Goal: Task Accomplishment & Management: Manage account settings

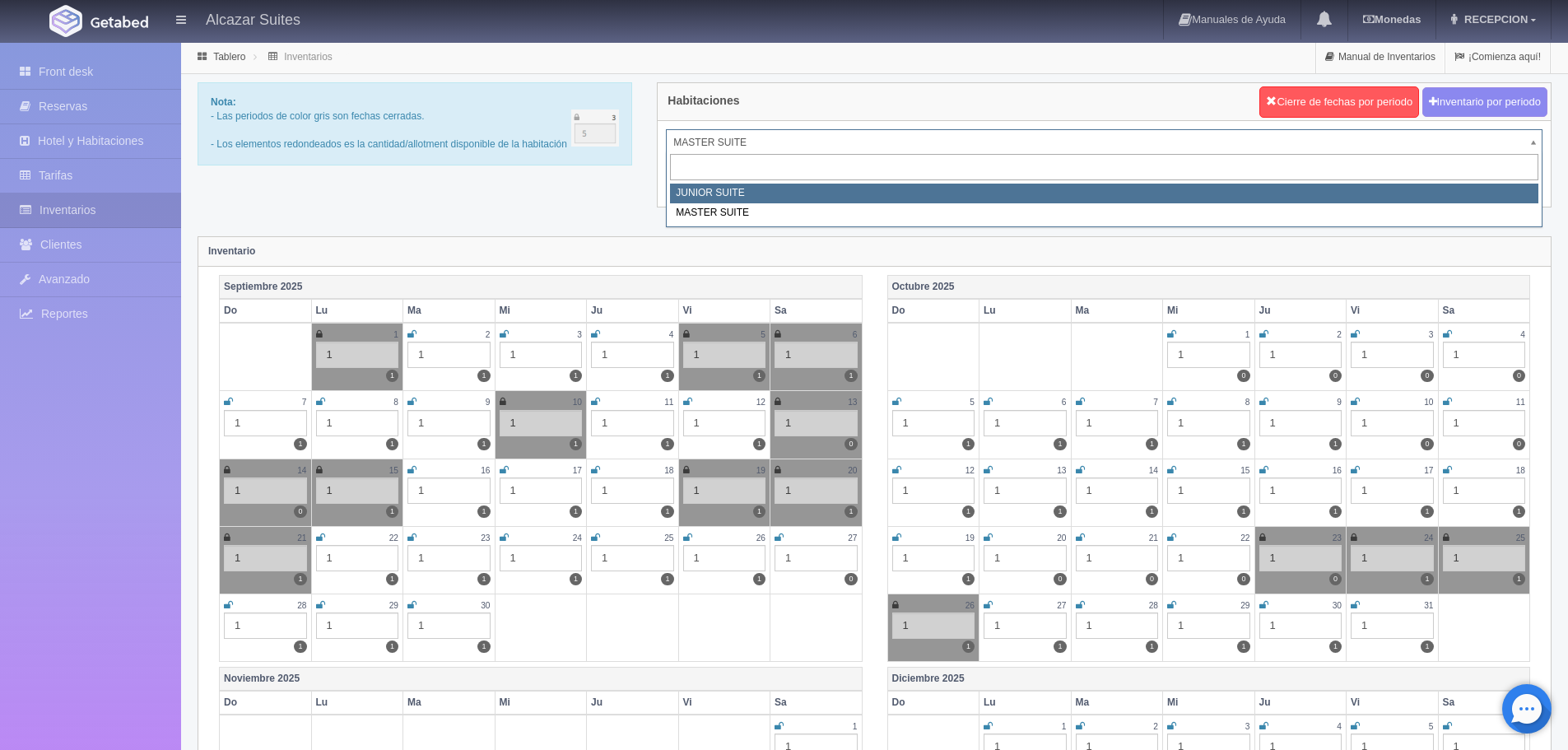
select select "304"
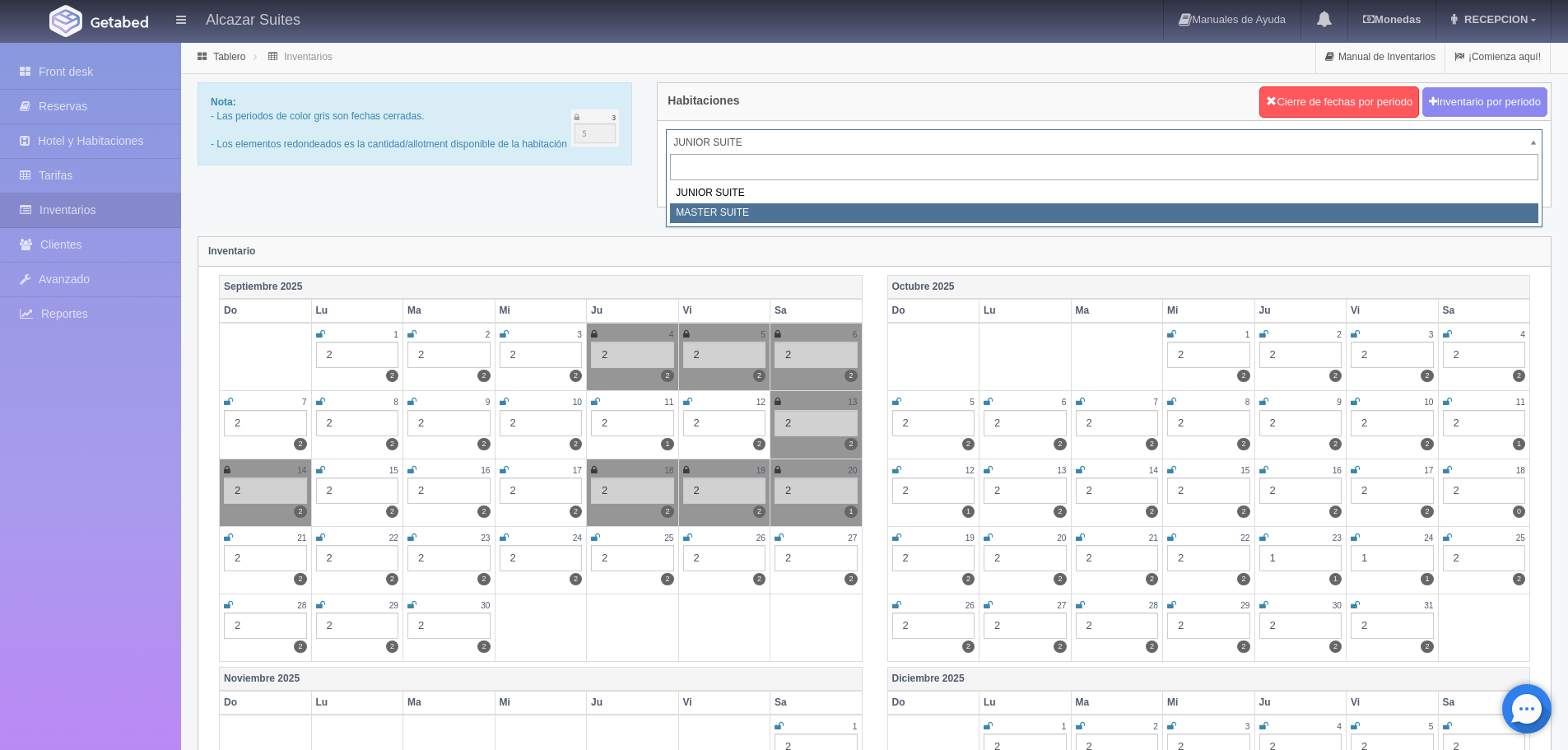
select select "305"
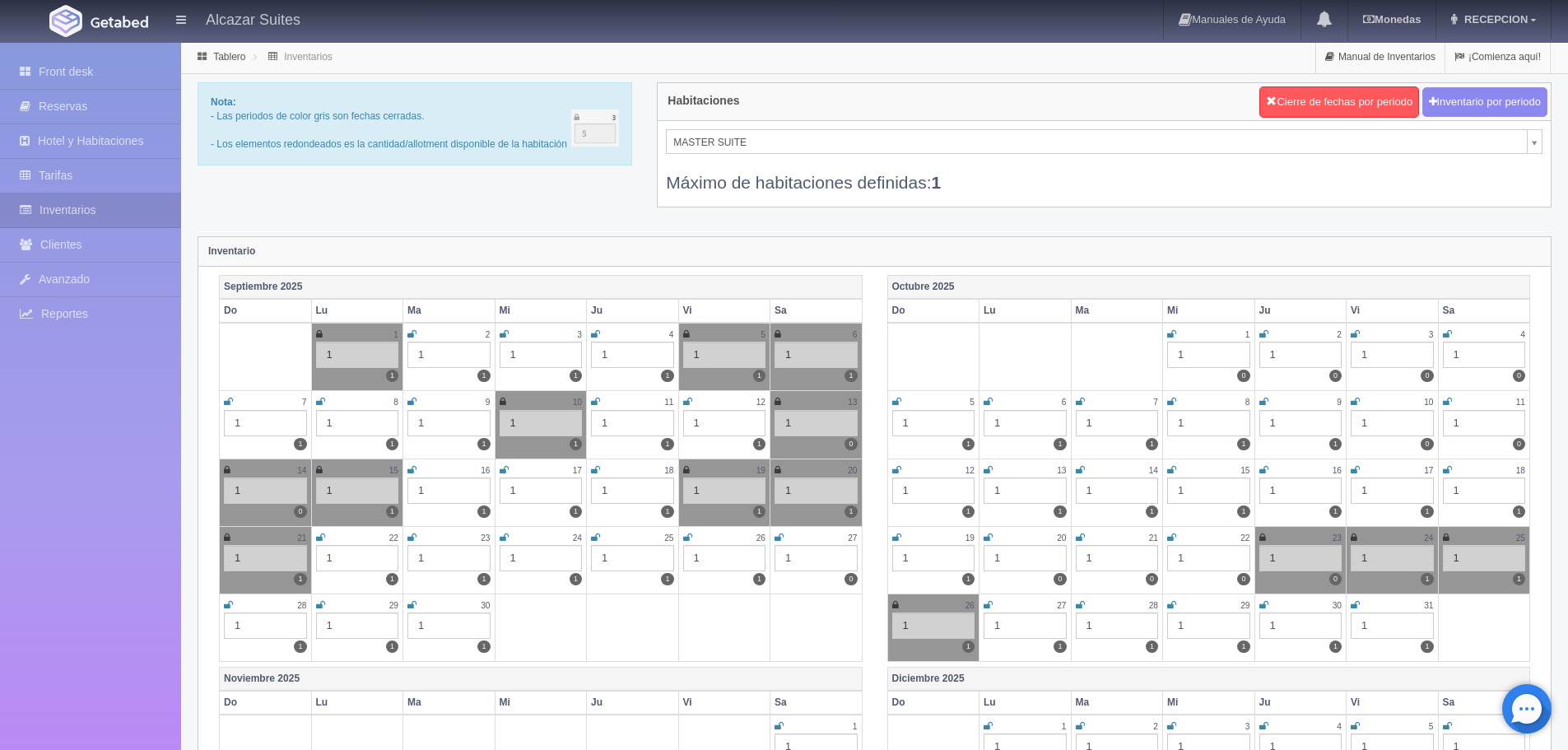
click at [1444, 337] on icon at bounding box center [1448, 334] width 9 height 9
